Goal: Task Accomplishment & Management: Use online tool/utility

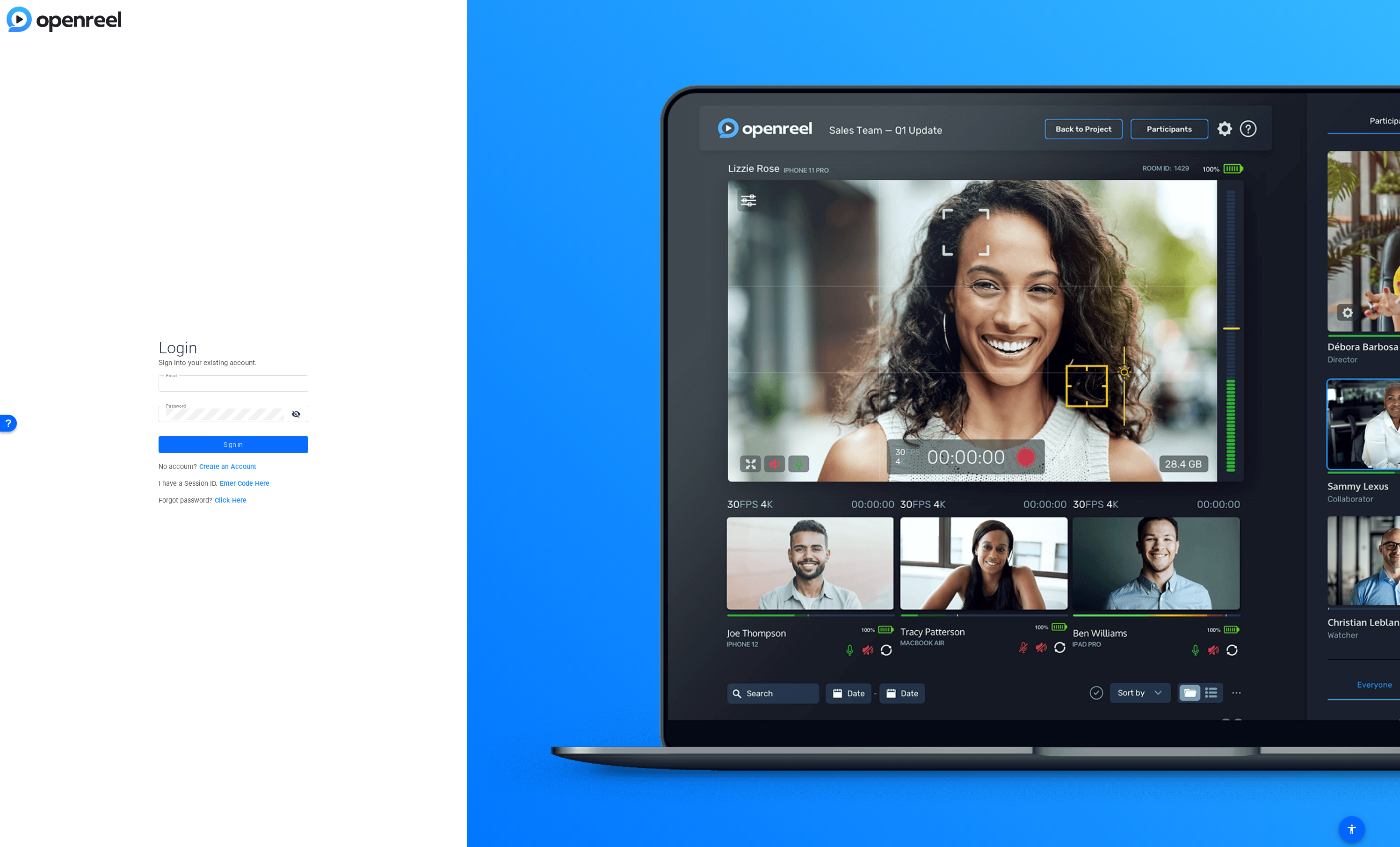
type input "[EMAIL_ADDRESS][DOMAIN_NAME]"
click at [244, 447] on span at bounding box center [233, 444] width 149 height 22
click at [266, 448] on span "Apttus Corporation" at bounding box center [234, 447] width 117 height 8
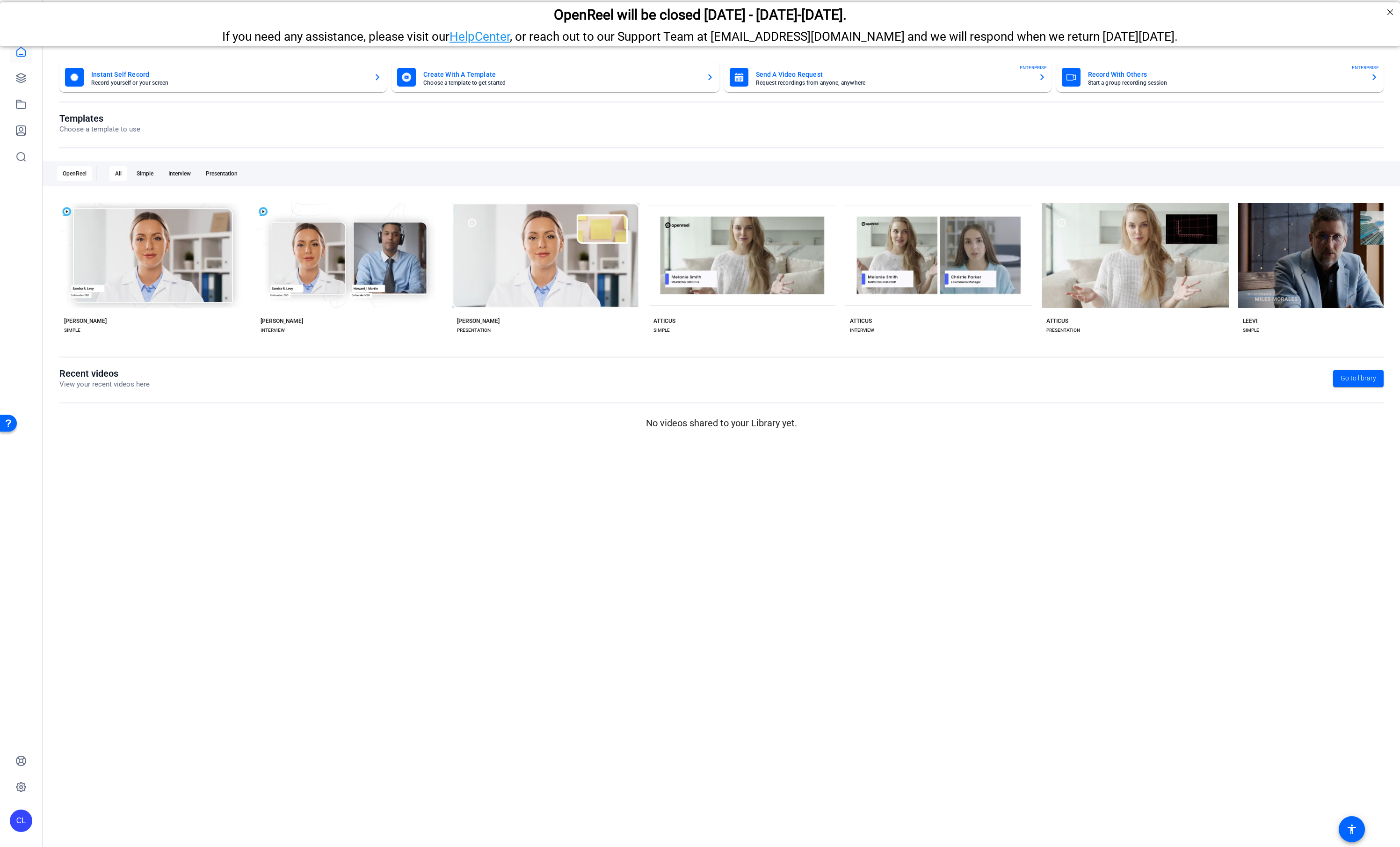
click at [1390, 12] on mat-toolbar "Dashboard" at bounding box center [721, 26] width 1357 height 53
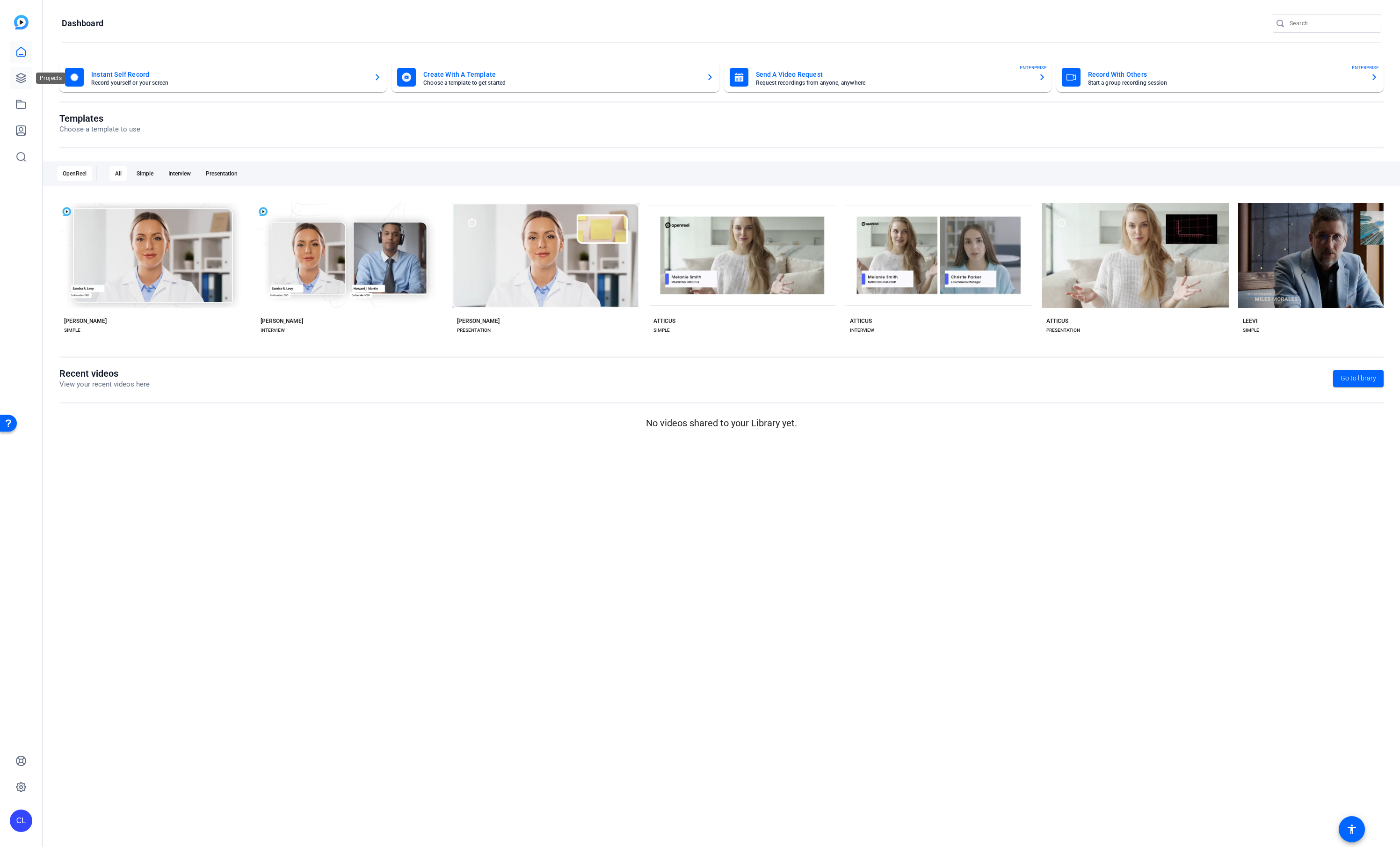
click at [18, 79] on icon at bounding box center [21, 78] width 11 height 11
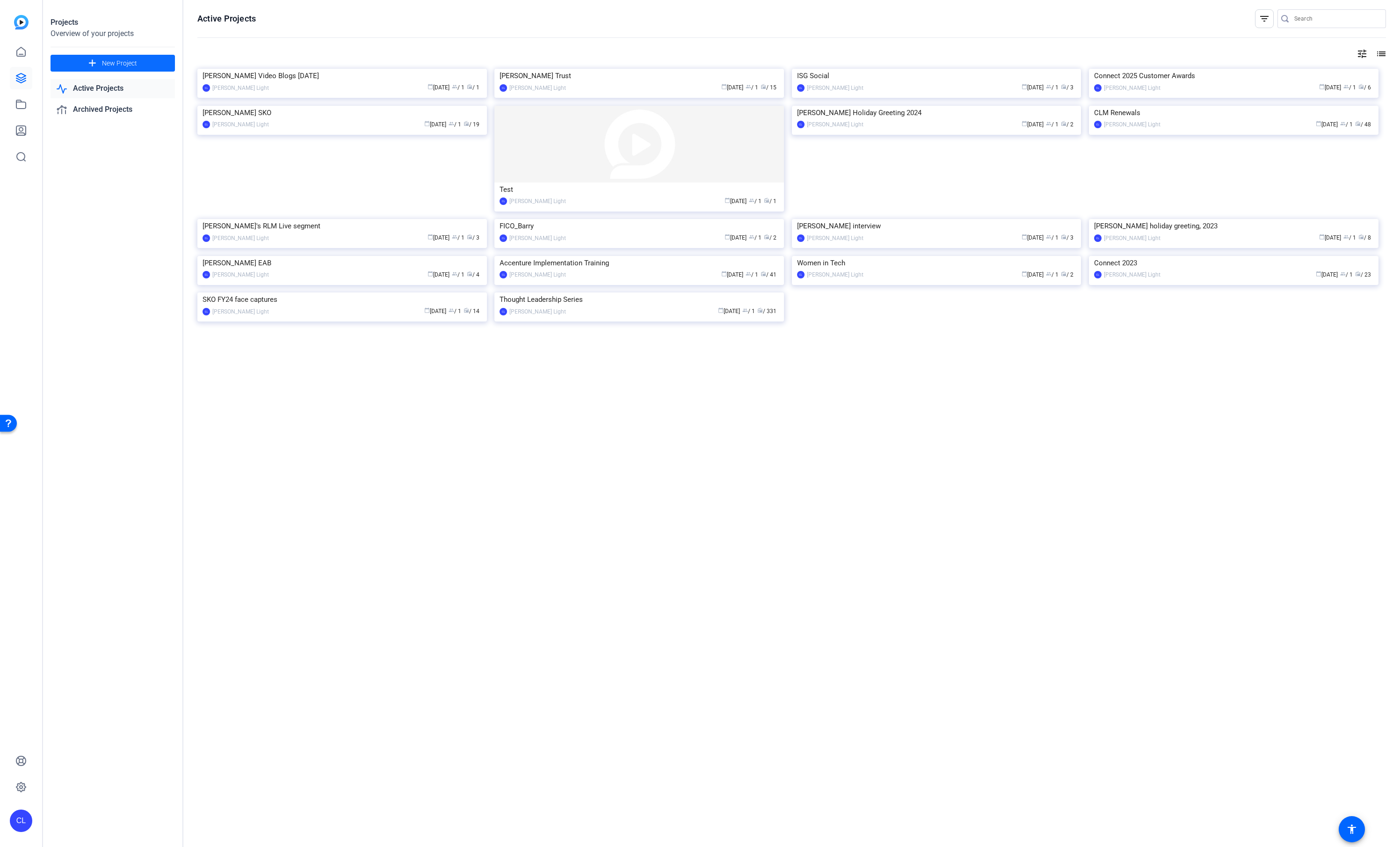
click at [115, 66] on span "New Project" at bounding box center [120, 64] width 35 height 10
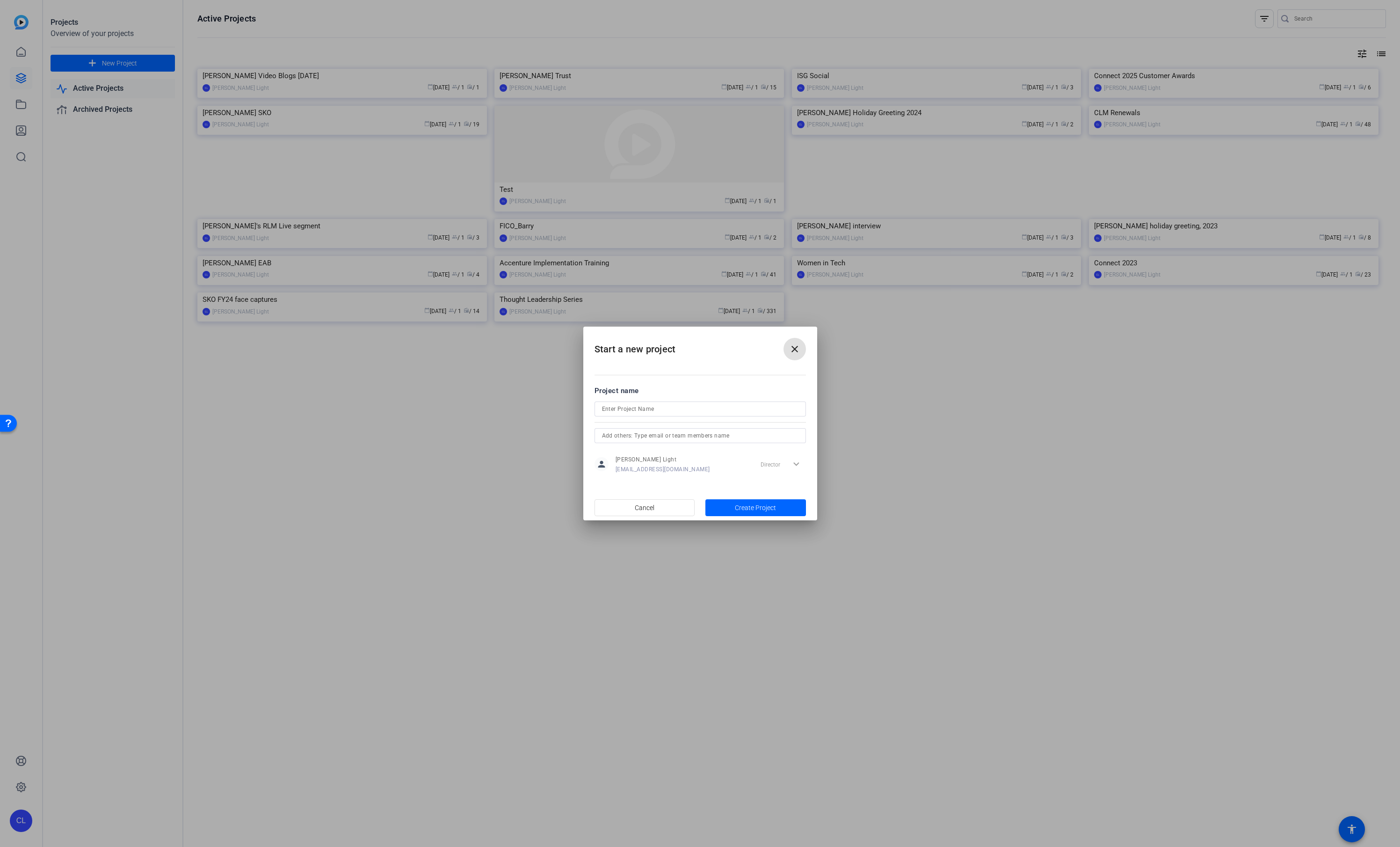
click at [642, 407] on input at bounding box center [700, 409] width 196 height 11
type input "Podcast Test"
click at [749, 509] on span "Create Project" at bounding box center [755, 508] width 41 height 10
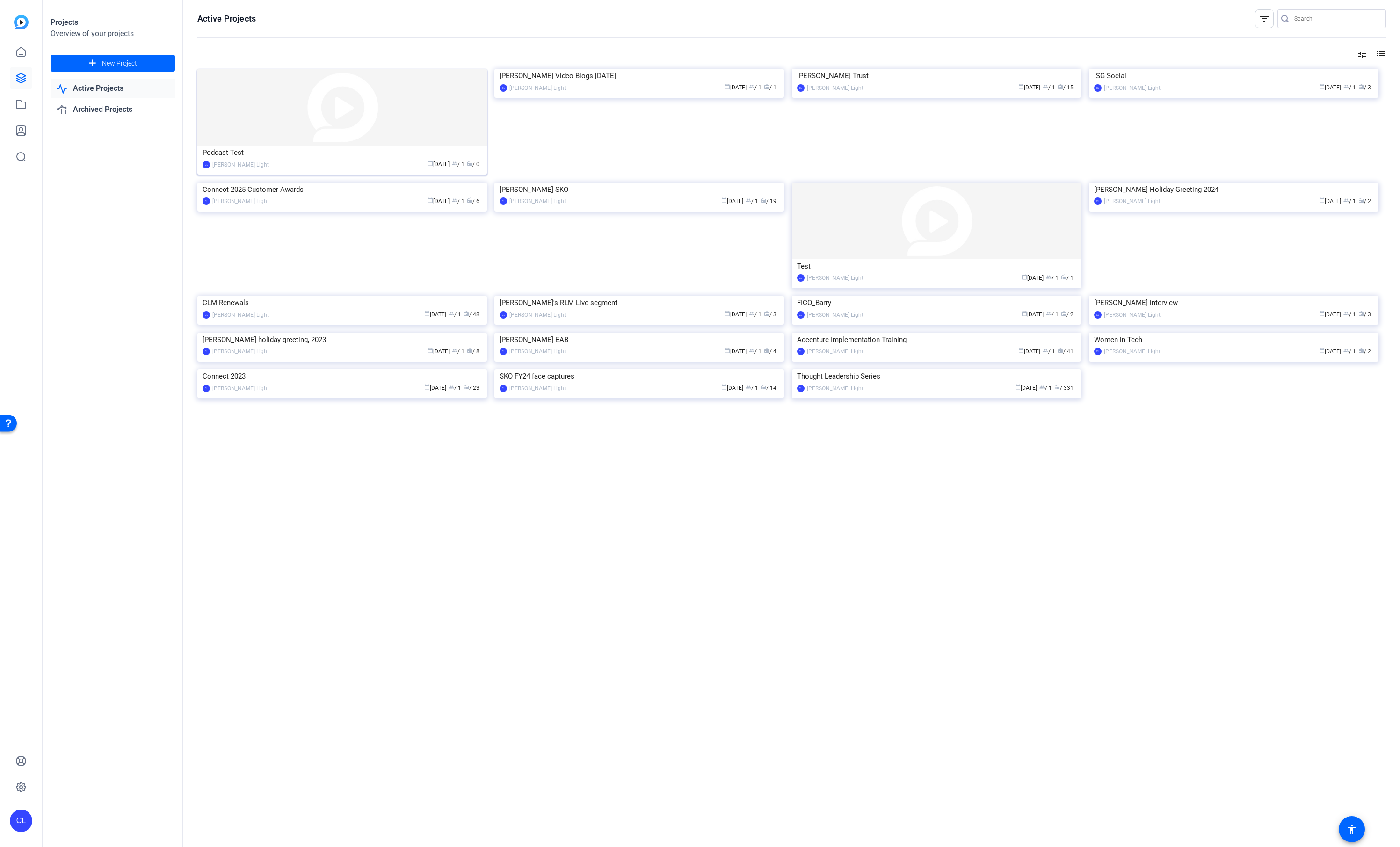
click at [329, 107] on img at bounding box center [342, 107] width 290 height 77
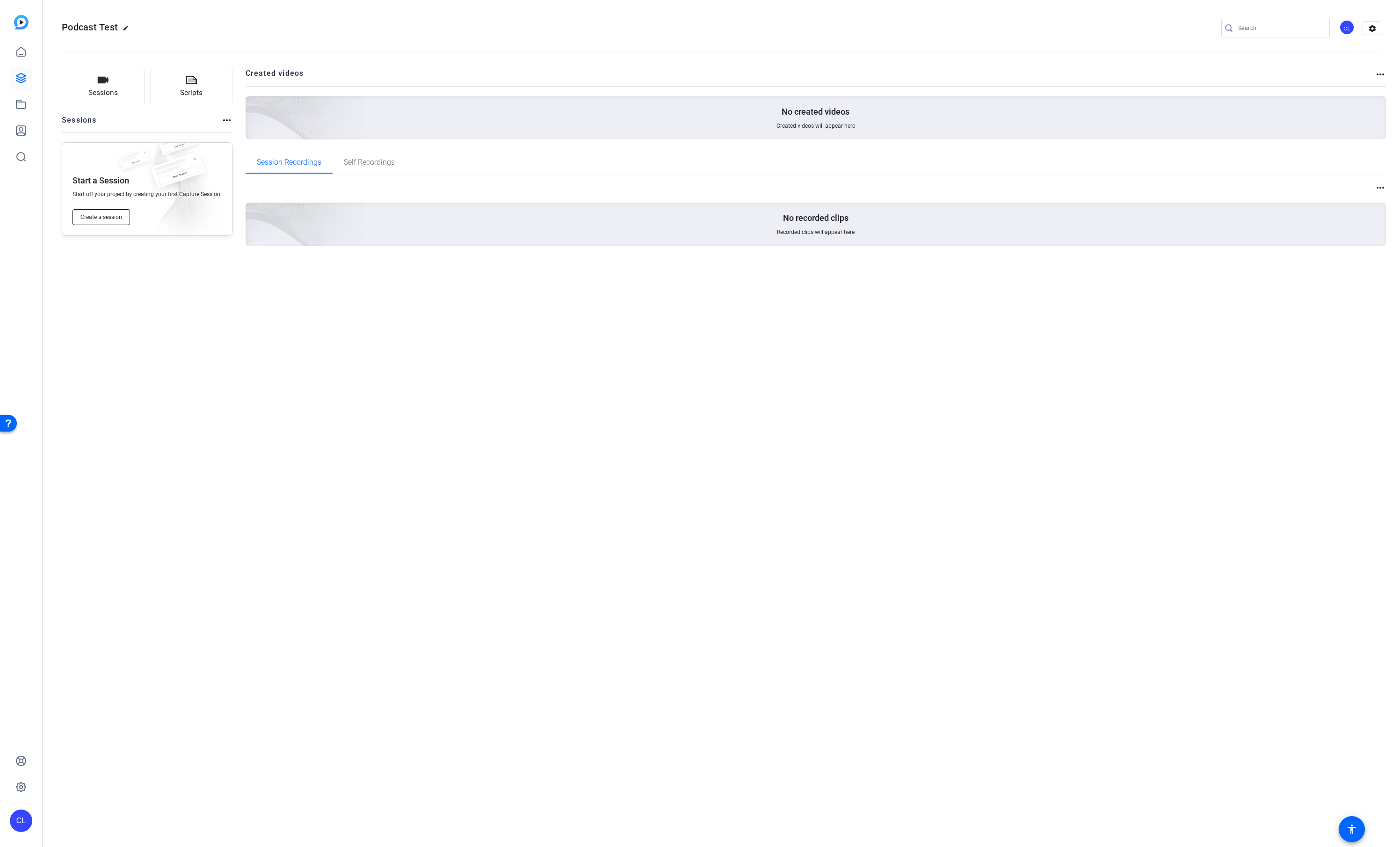
click at [99, 216] on span "Create a session" at bounding box center [101, 217] width 42 height 8
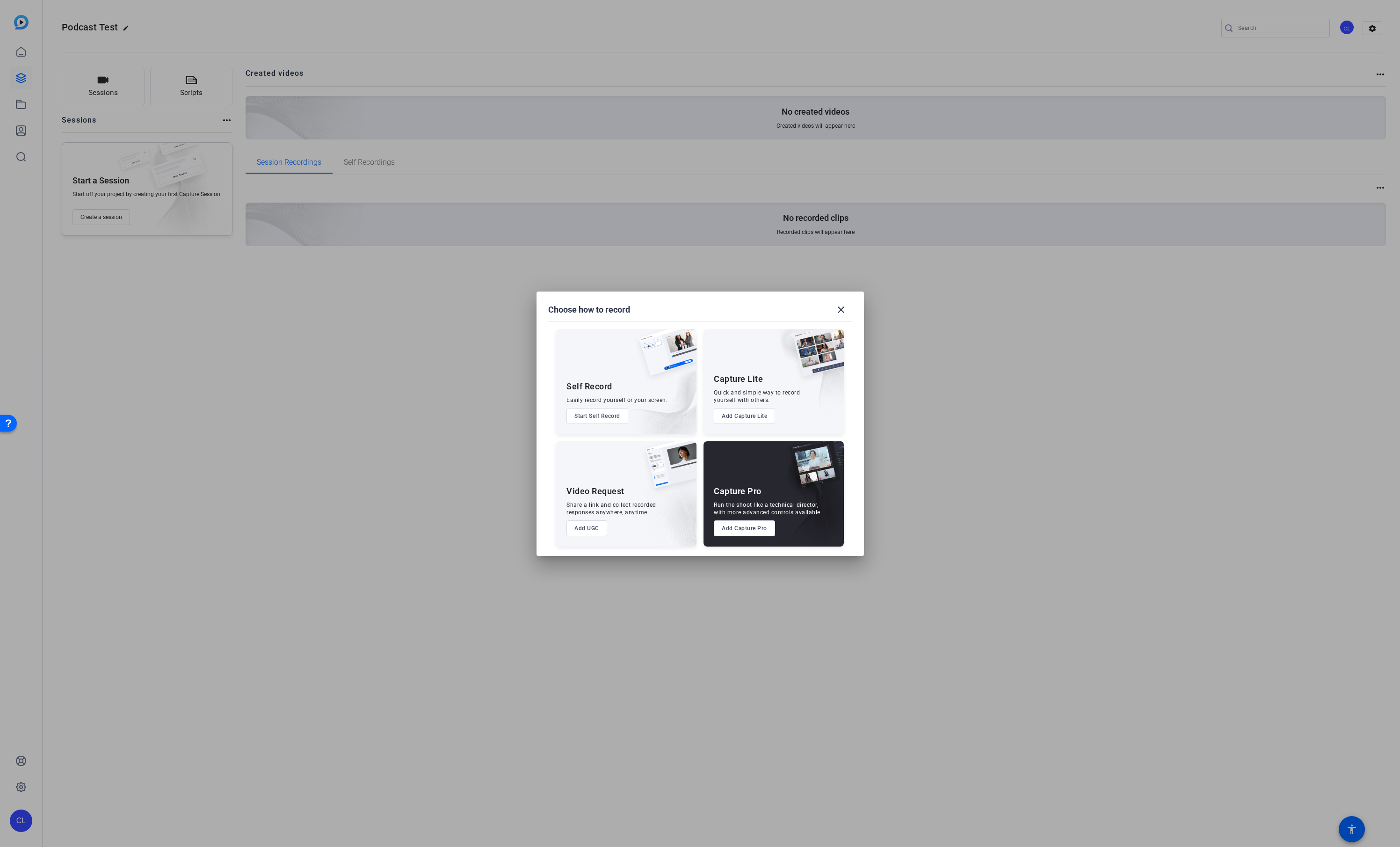
click at [749, 528] on button "Add Capture Pro" at bounding box center [744, 528] width 61 height 16
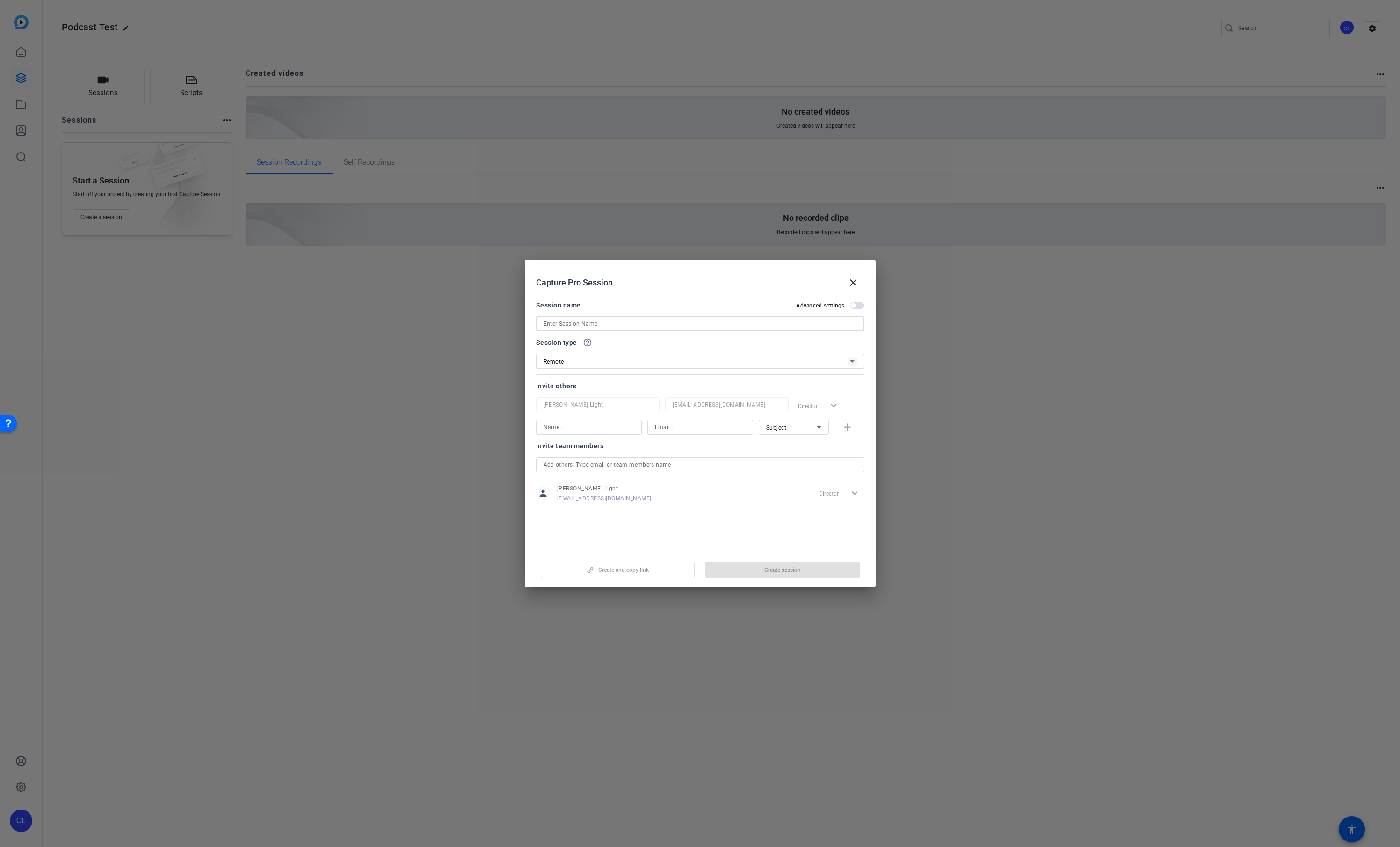
click at [581, 324] on input at bounding box center [700, 323] width 314 height 11
type input "First Test"
click at [785, 572] on span "Create session" at bounding box center [782, 570] width 36 height 8
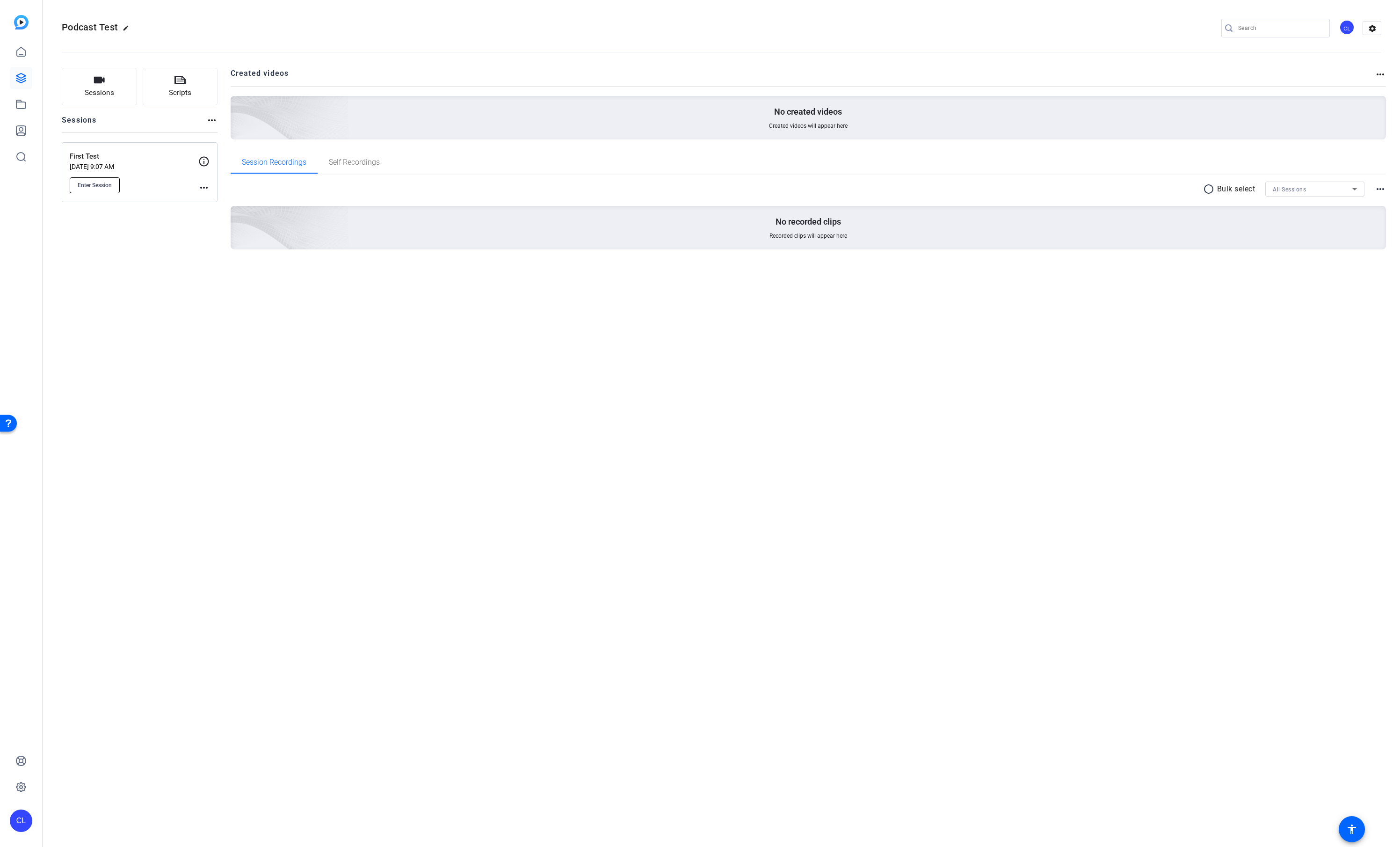
click at [98, 186] on span "Enter Session" at bounding box center [95, 185] width 34 height 8
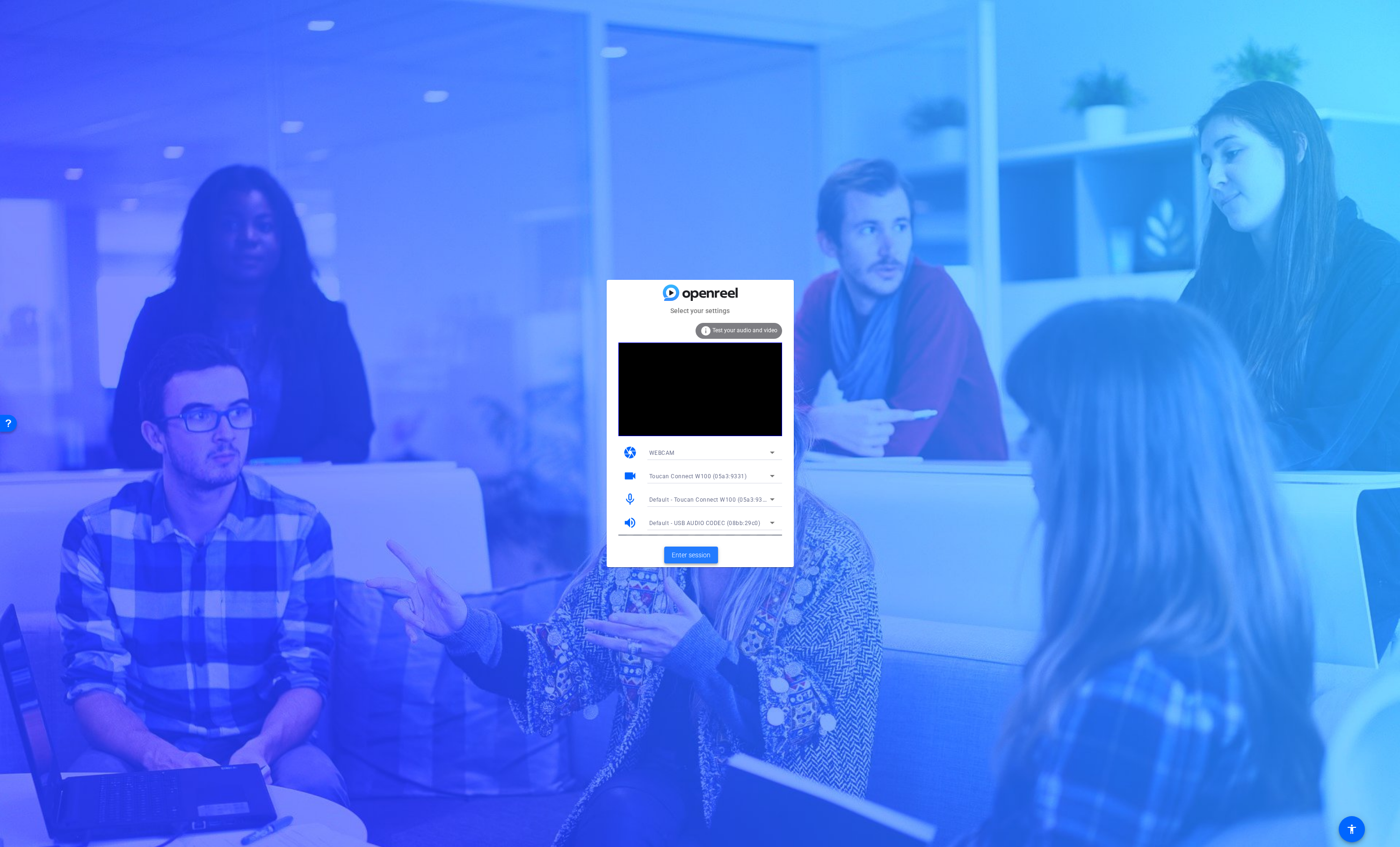
click at [700, 557] on span "Enter session" at bounding box center [691, 555] width 39 height 10
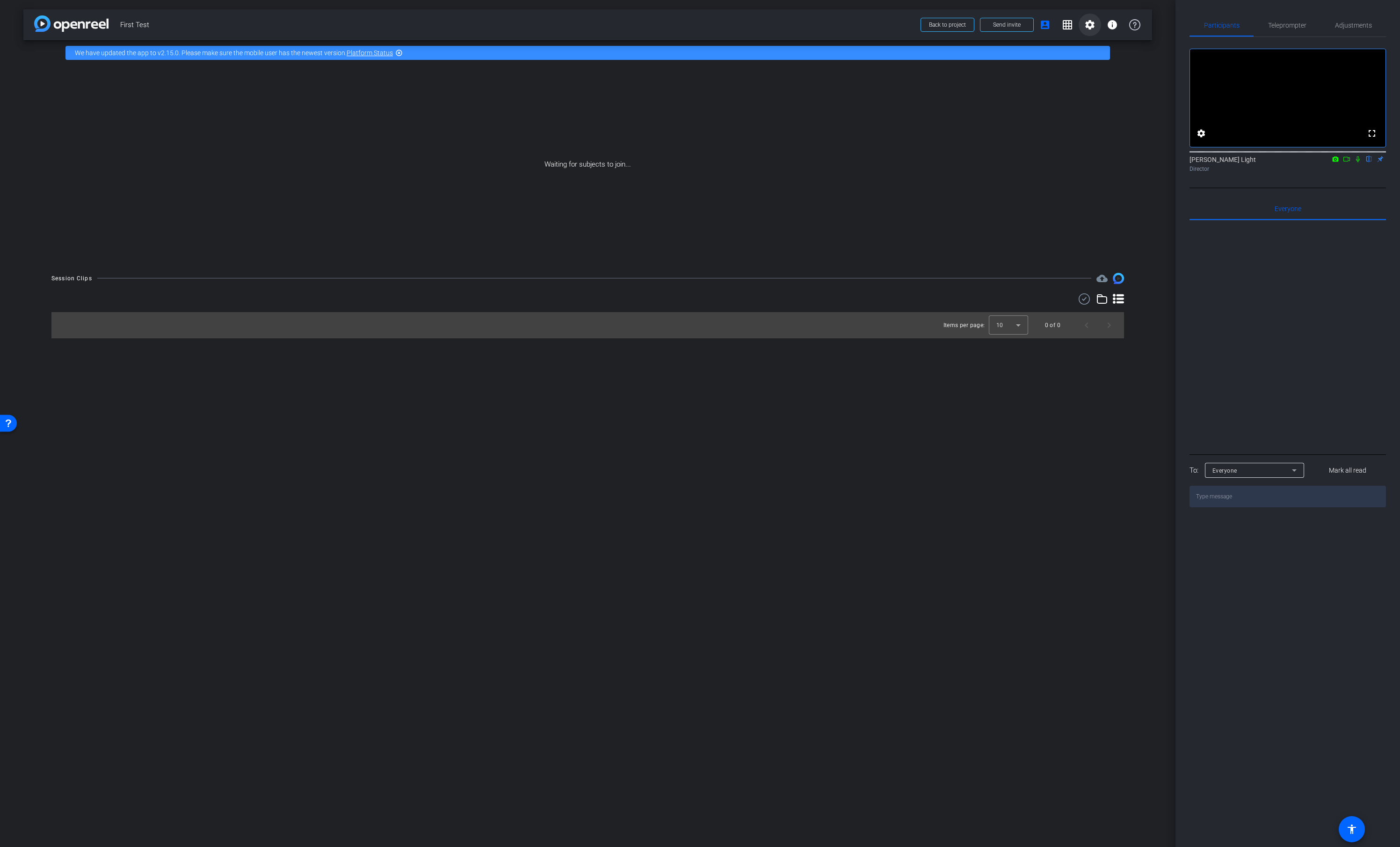
click at [1089, 28] on mat-icon "settings" at bounding box center [1090, 24] width 11 height 11
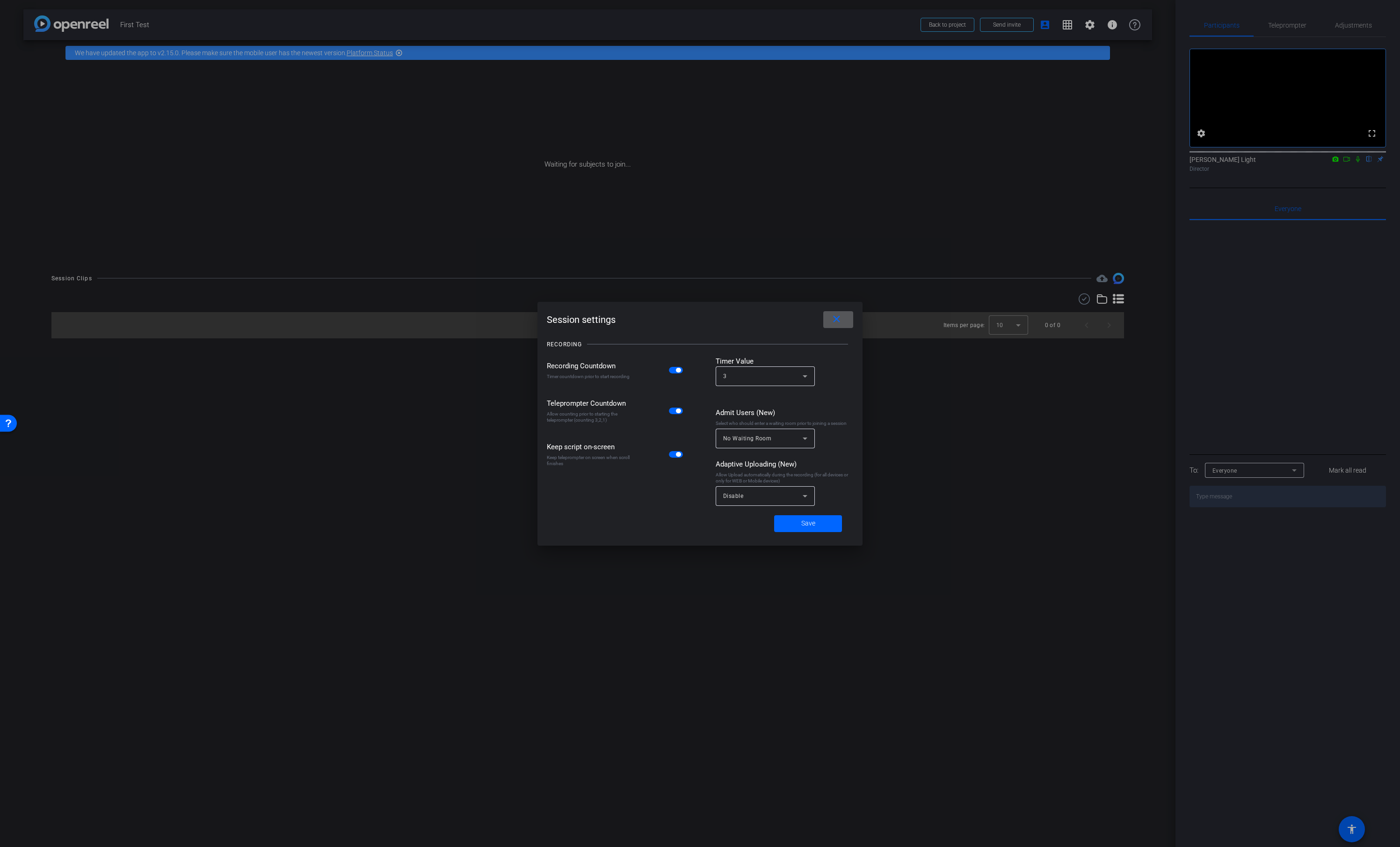
click at [764, 503] on div "Disable" at bounding box center [765, 496] width 84 height 20
click at [757, 519] on mat-option "All Devices" at bounding box center [765, 517] width 99 height 15
click at [814, 525] on span "Save" at bounding box center [808, 524] width 14 height 10
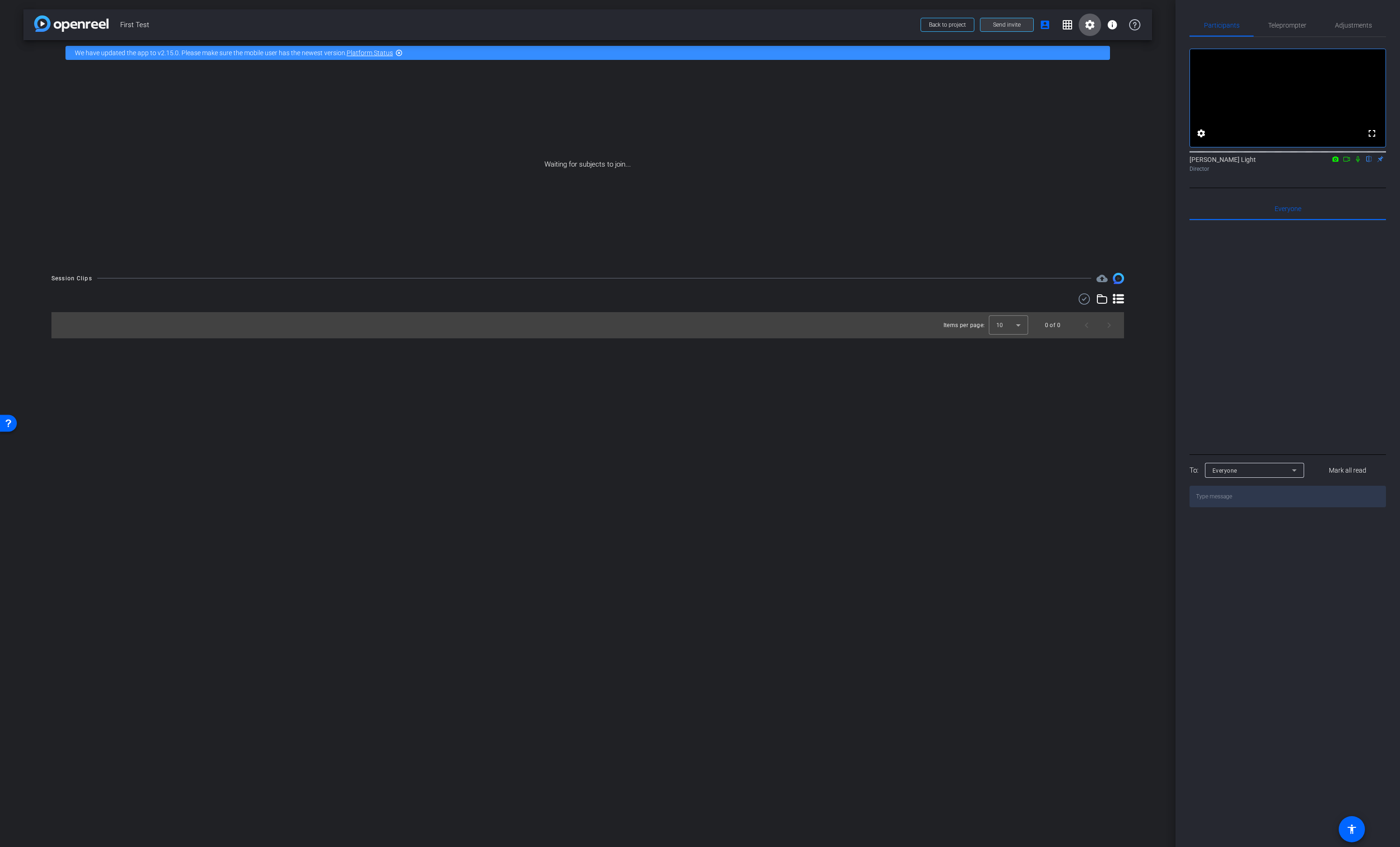
click at [1014, 27] on span "Send invite" at bounding box center [1007, 25] width 28 height 8
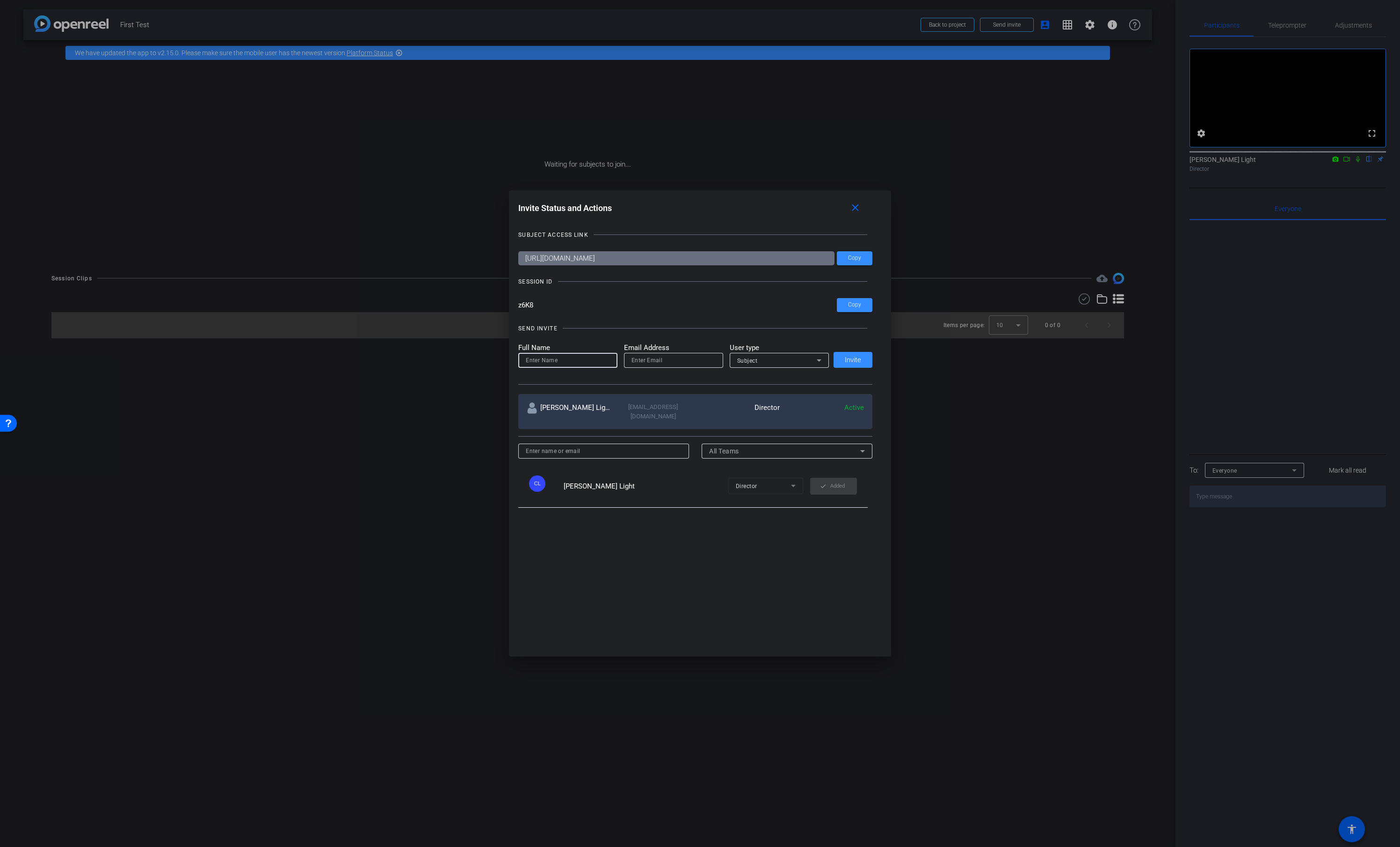
click at [555, 365] on input at bounding box center [567, 360] width 84 height 11
click at [555, 365] on input at bounding box center [567, 360] width 84 height 11
type input "Jason Smith"
click at [653, 365] on input "email" at bounding box center [673, 360] width 84 height 11
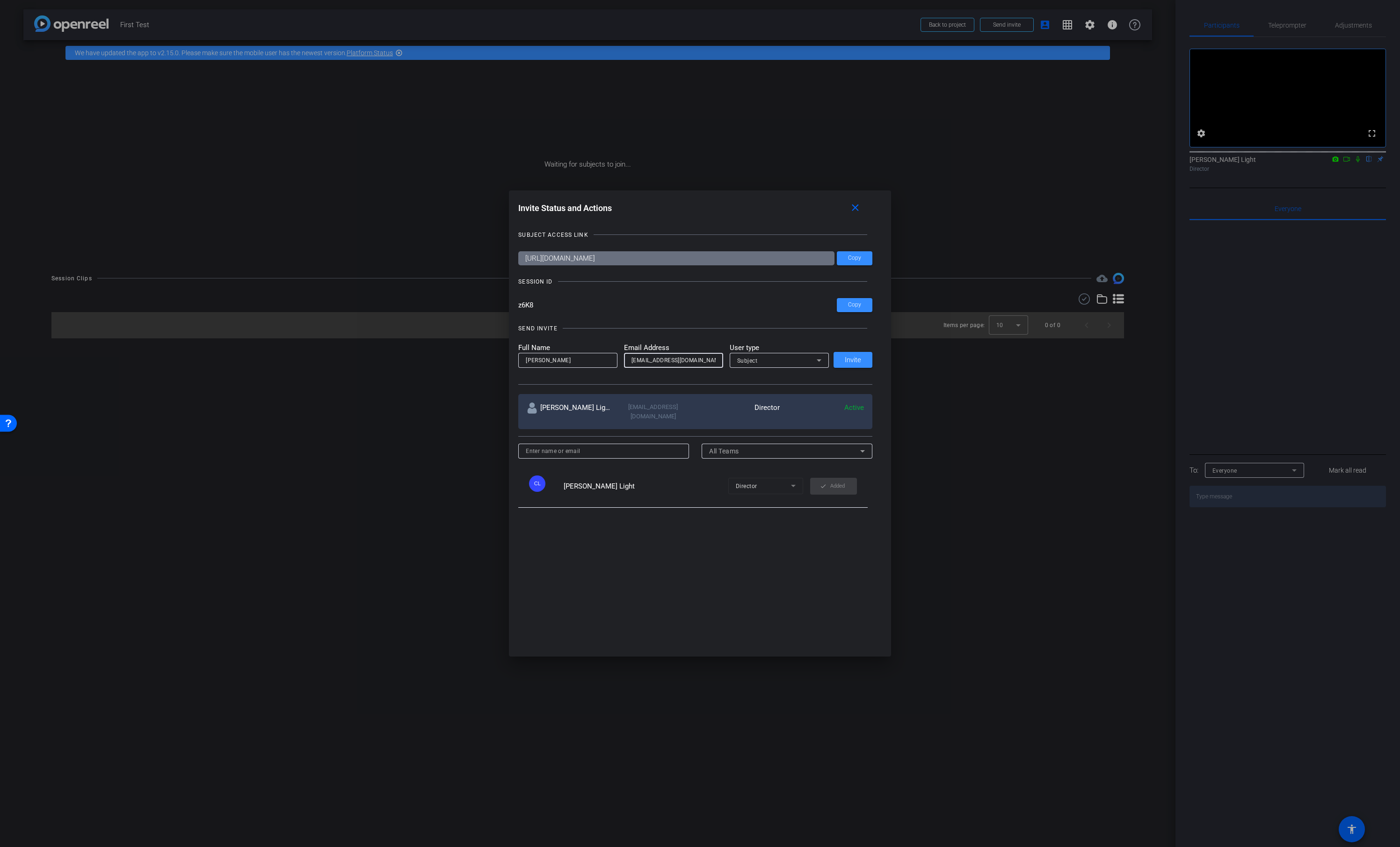
type input "jsmith@conga.com"
click at [851, 361] on span "Invite" at bounding box center [853, 360] width 16 height 7
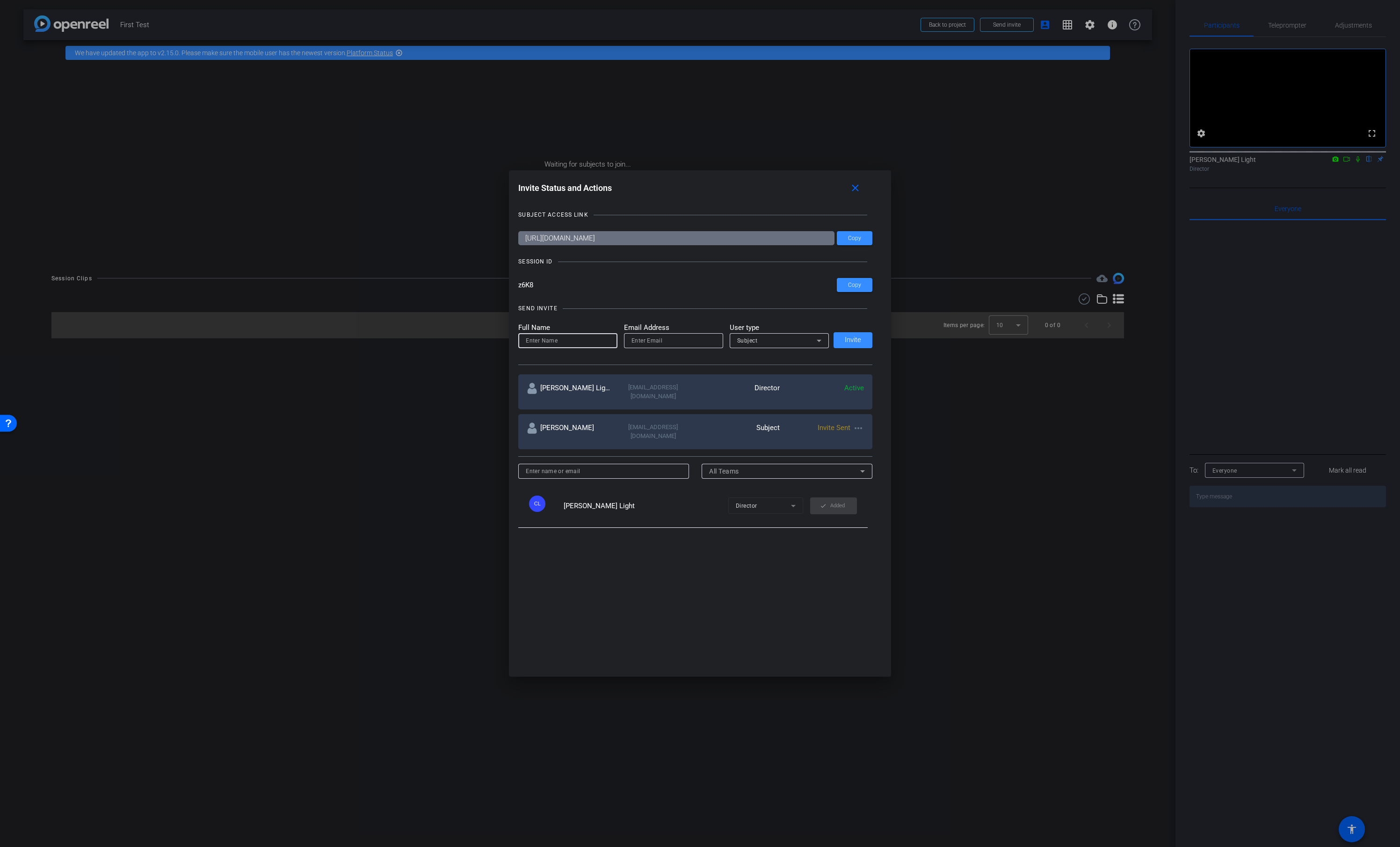
click at [552, 346] on input at bounding box center [567, 340] width 84 height 11
type input "Geoff Webb"
click at [645, 346] on input "email" at bounding box center [673, 340] width 84 height 11
type input "gwebb@conga.com"
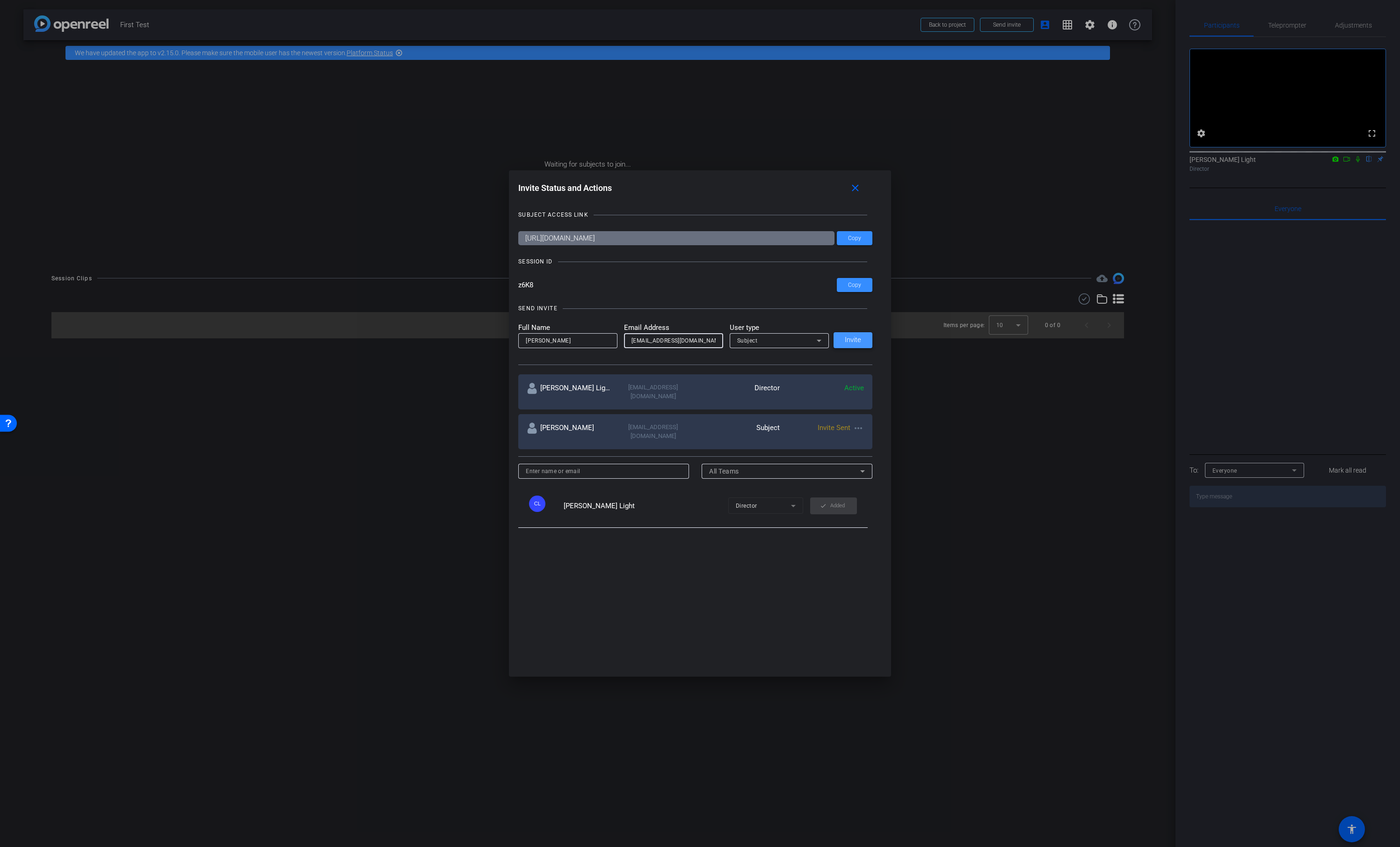
click at [853, 344] on span "Invite" at bounding box center [853, 340] width 16 height 7
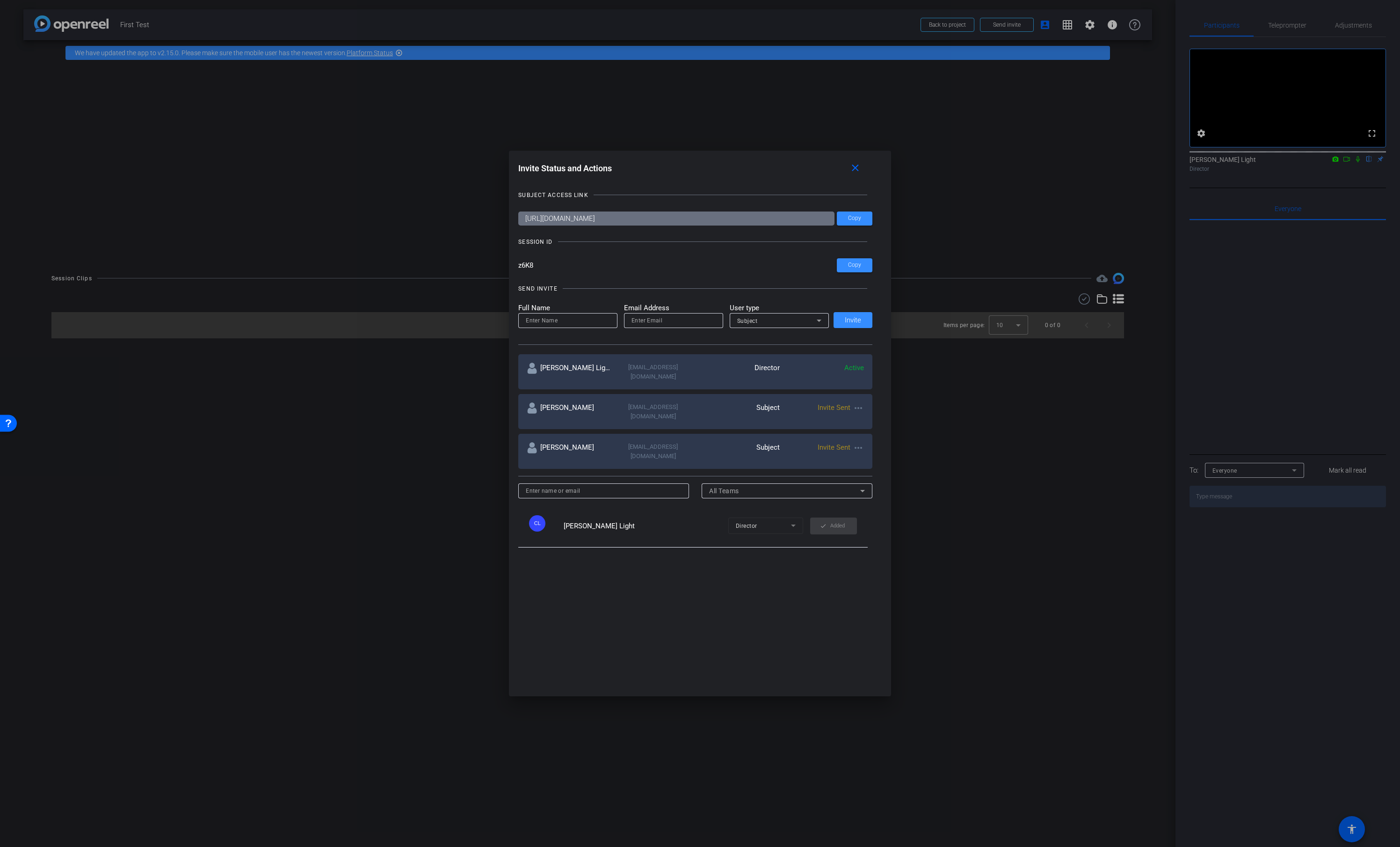
drag, startPoint x: 537, startPoint y: 276, endPoint x: 517, endPoint y: 276, distance: 20.0
click at [517, 276] on div "Invite Status and Actions close SUBJECT ACCESS LINK https://capture.openreel.co…" at bounding box center [699, 423] width 382 height 546
click at [854, 174] on mat-icon "close" at bounding box center [855, 169] width 12 height 12
